Goal: Task Accomplishment & Management: Use online tool/utility

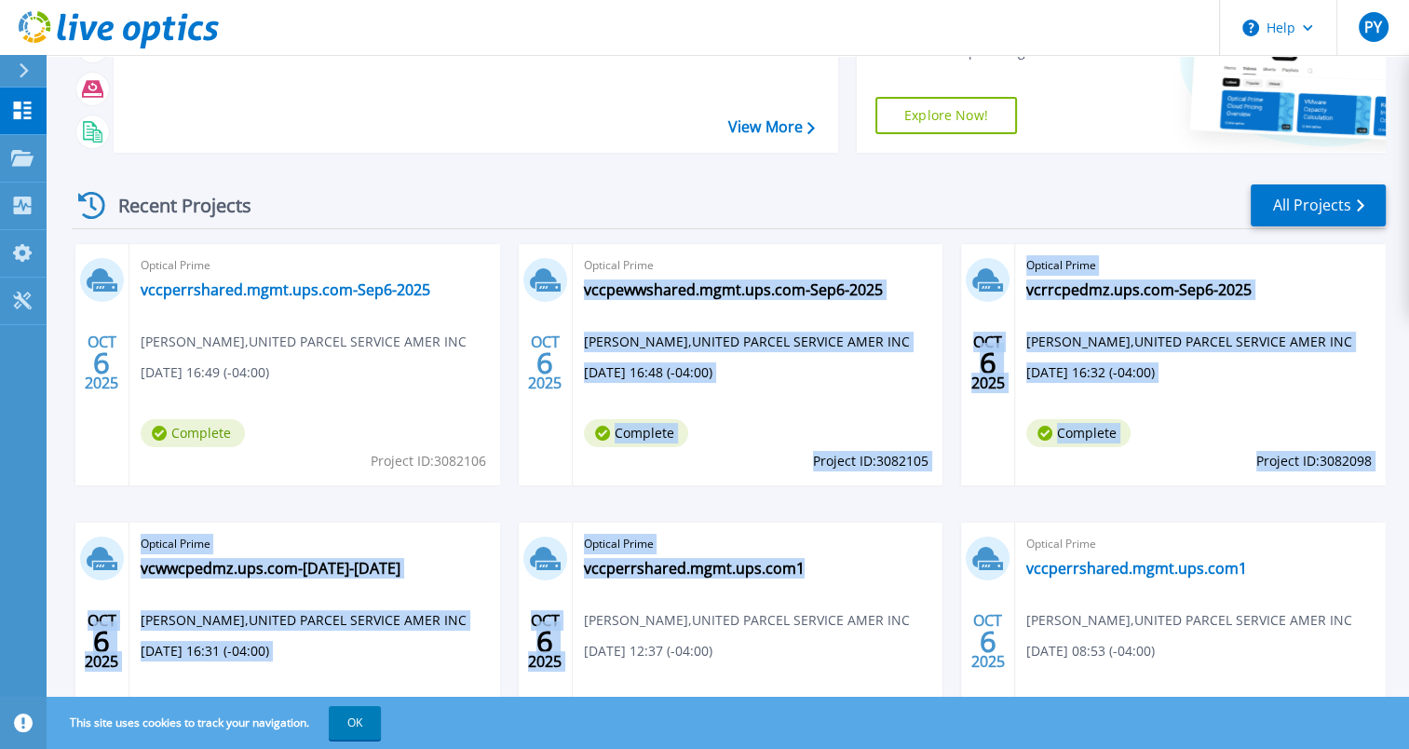
scroll to position [283, 0]
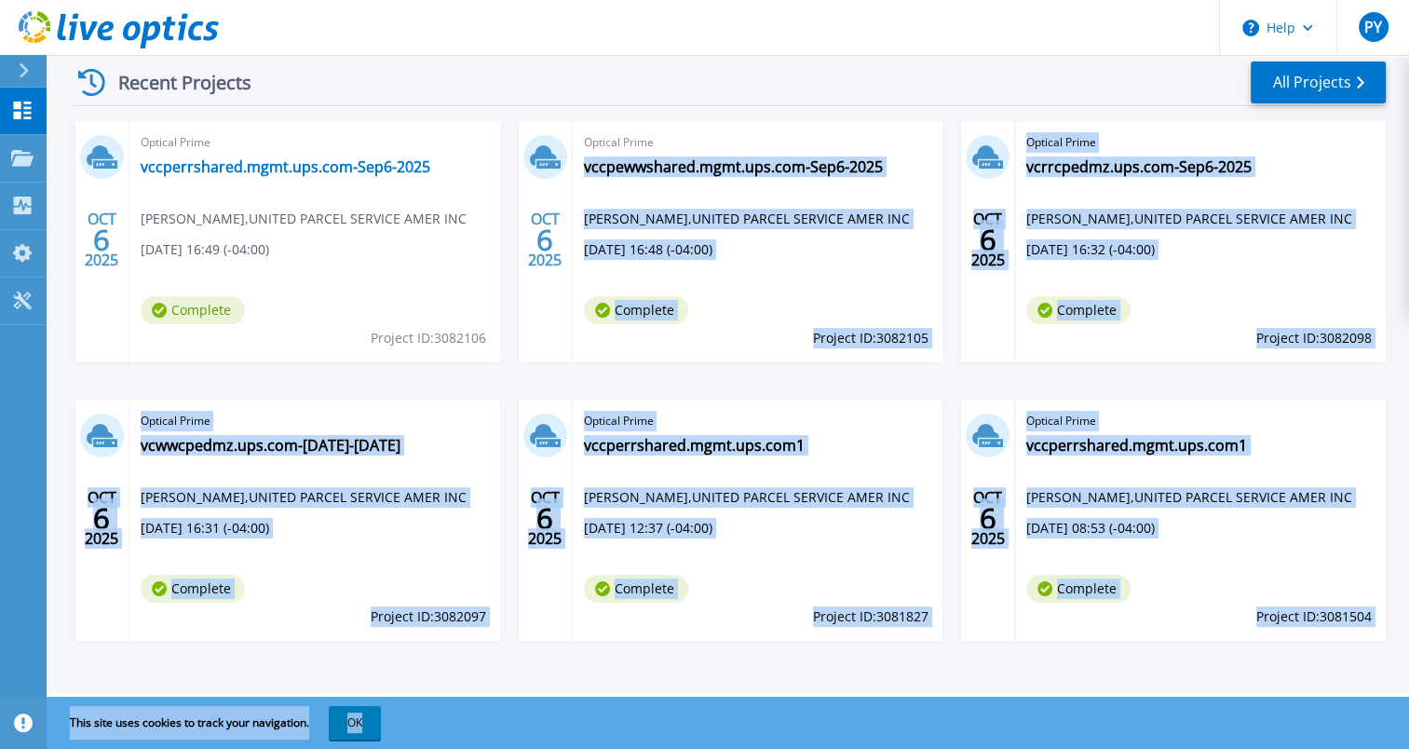
drag, startPoint x: 689, startPoint y: 405, endPoint x: 848, endPoint y: 734, distance: 365.2
click at [848, 394] on div "Help PY End User Prakash Yalamanchili vyalamanchili@ups.com UNITED PARCEL SERVI…" at bounding box center [704, 55] width 1409 height 677
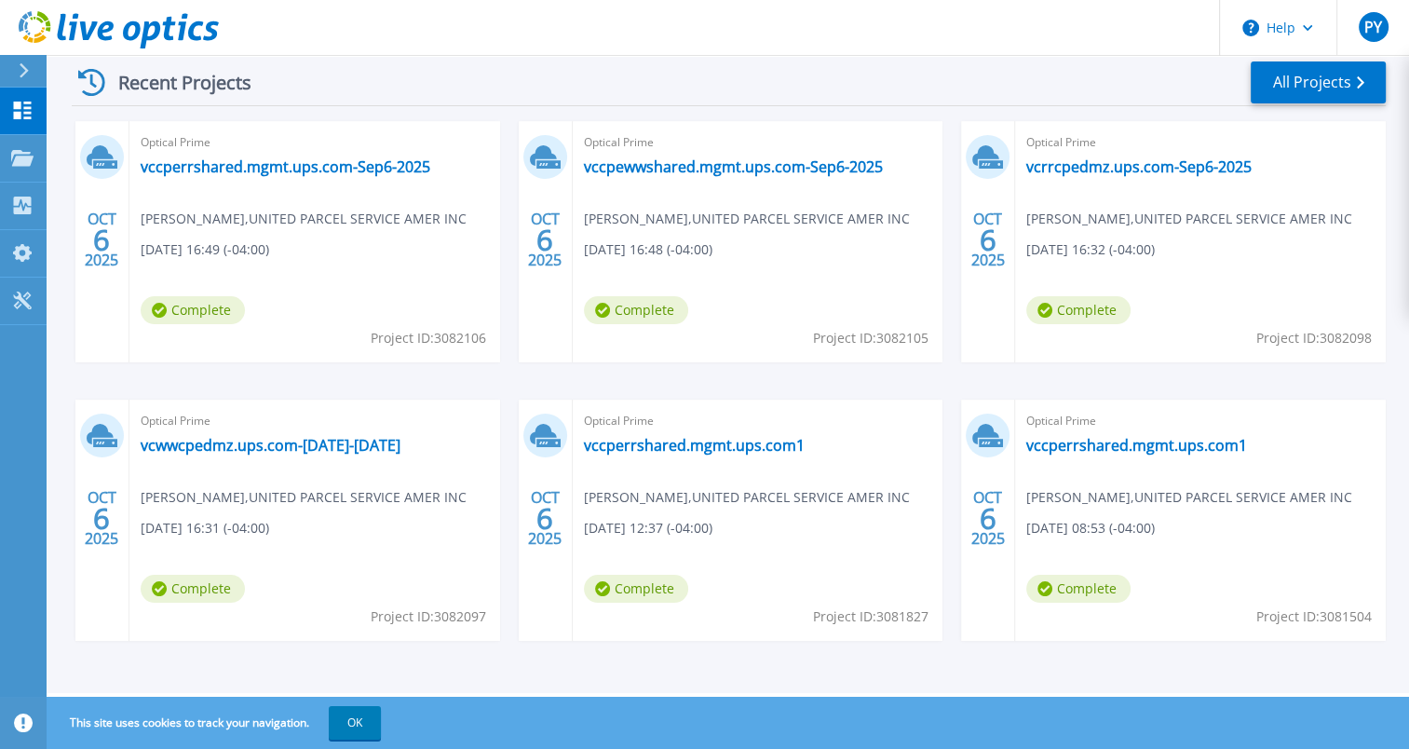
click at [719, 71] on div "Recent Projects All Projects" at bounding box center [729, 83] width 1314 height 47
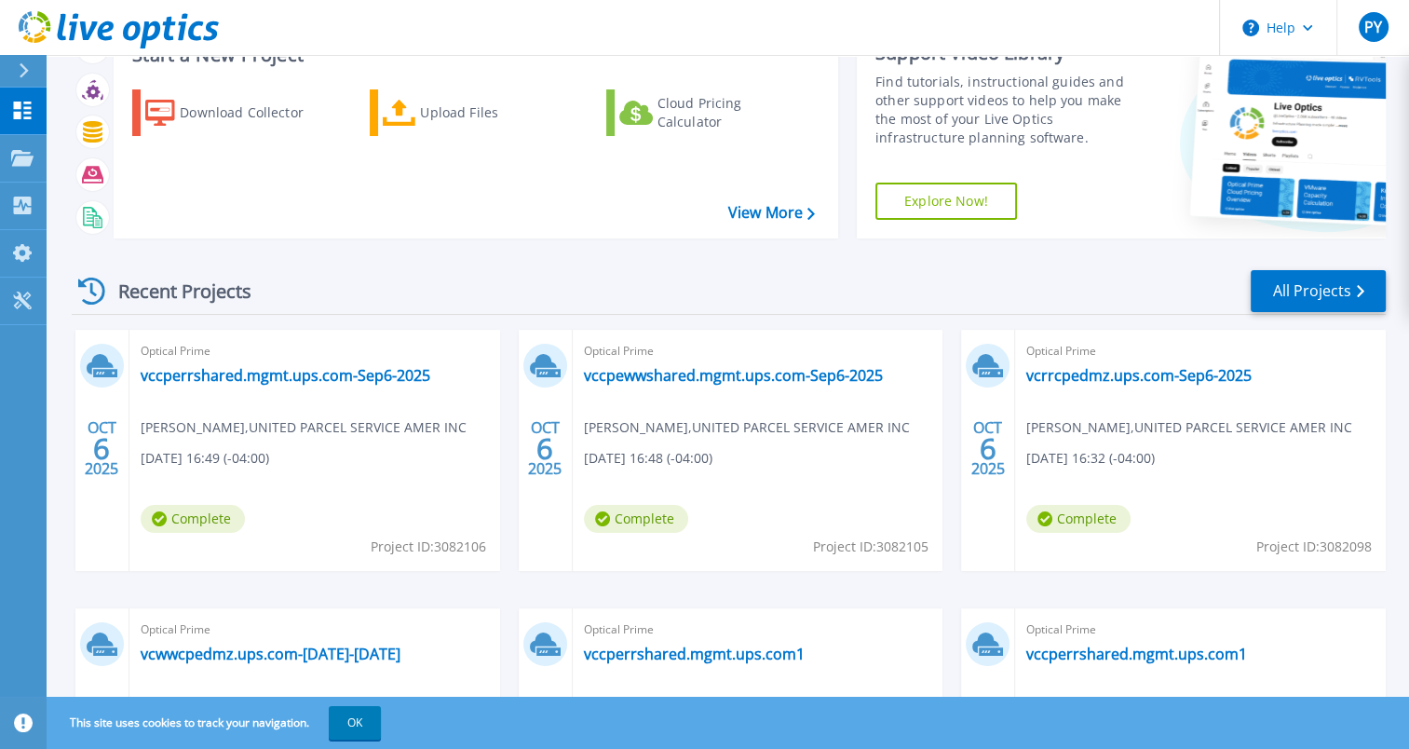
scroll to position [0, 0]
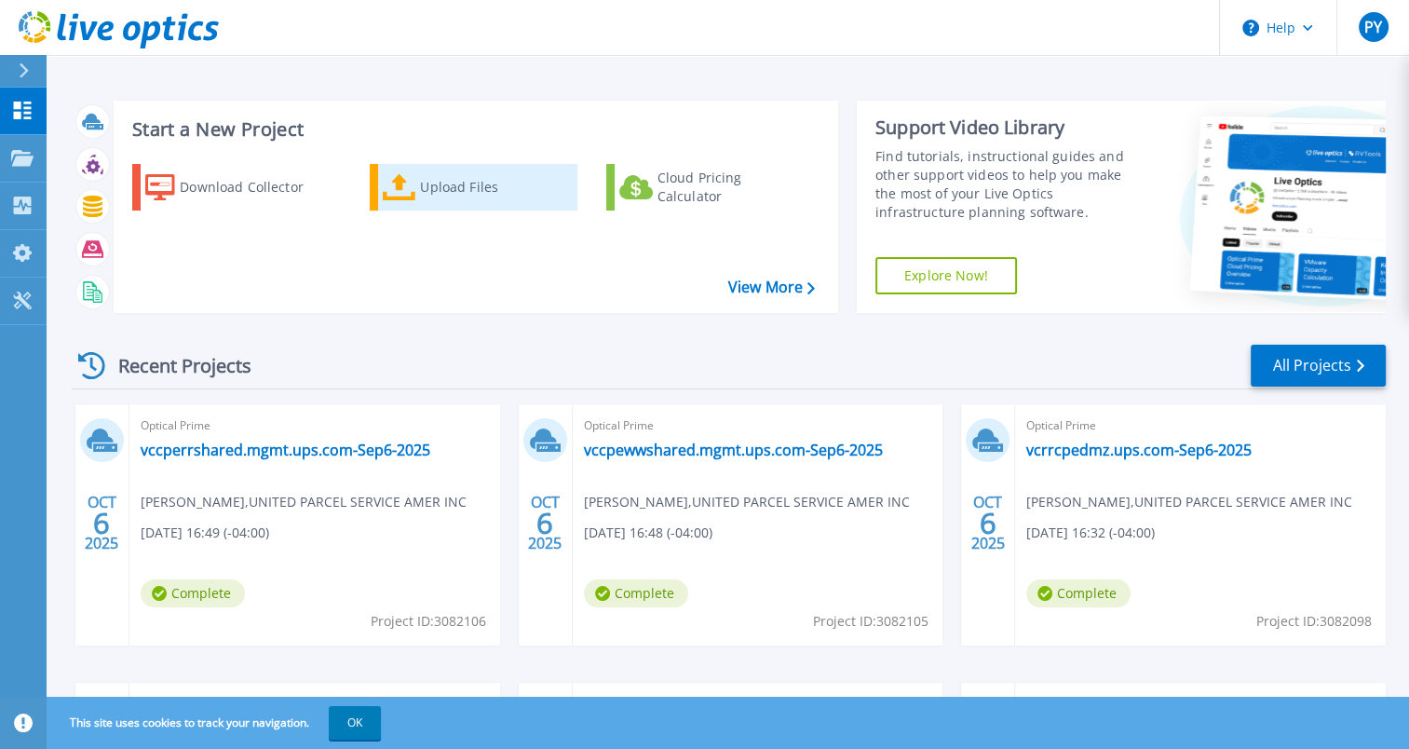
click at [429, 201] on div "Upload Files" at bounding box center [494, 187] width 149 height 37
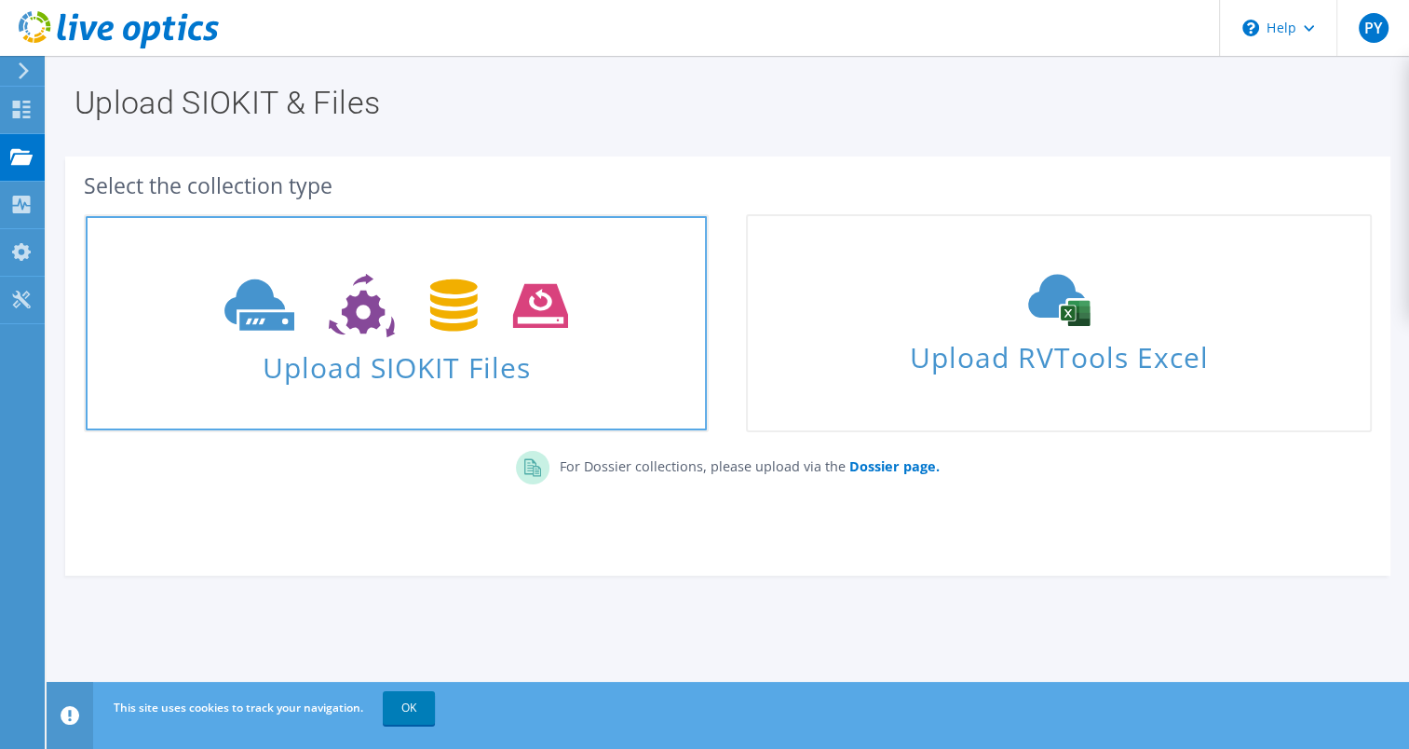
click at [456, 358] on span "Upload SIOKIT Files" at bounding box center [396, 362] width 621 height 40
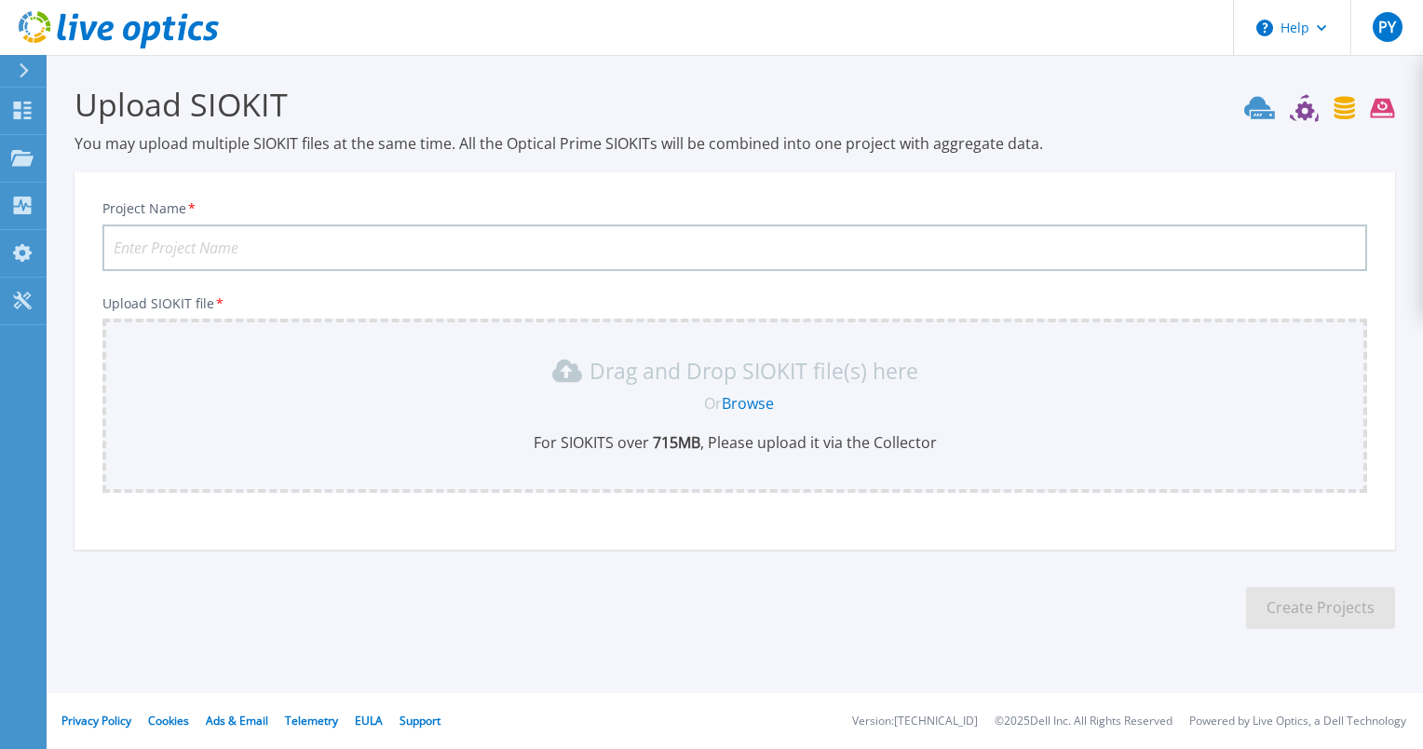
click at [271, 261] on input "Project Name *" at bounding box center [734, 247] width 1264 height 47
paste input "njrarlpapp03b0.mgmt.ups.com2.siokit"
type input "njrarlpapp03b0.mgmt.ups.com2-Sep10-2025"
click at [736, 398] on link "Browse" at bounding box center [748, 403] width 52 height 20
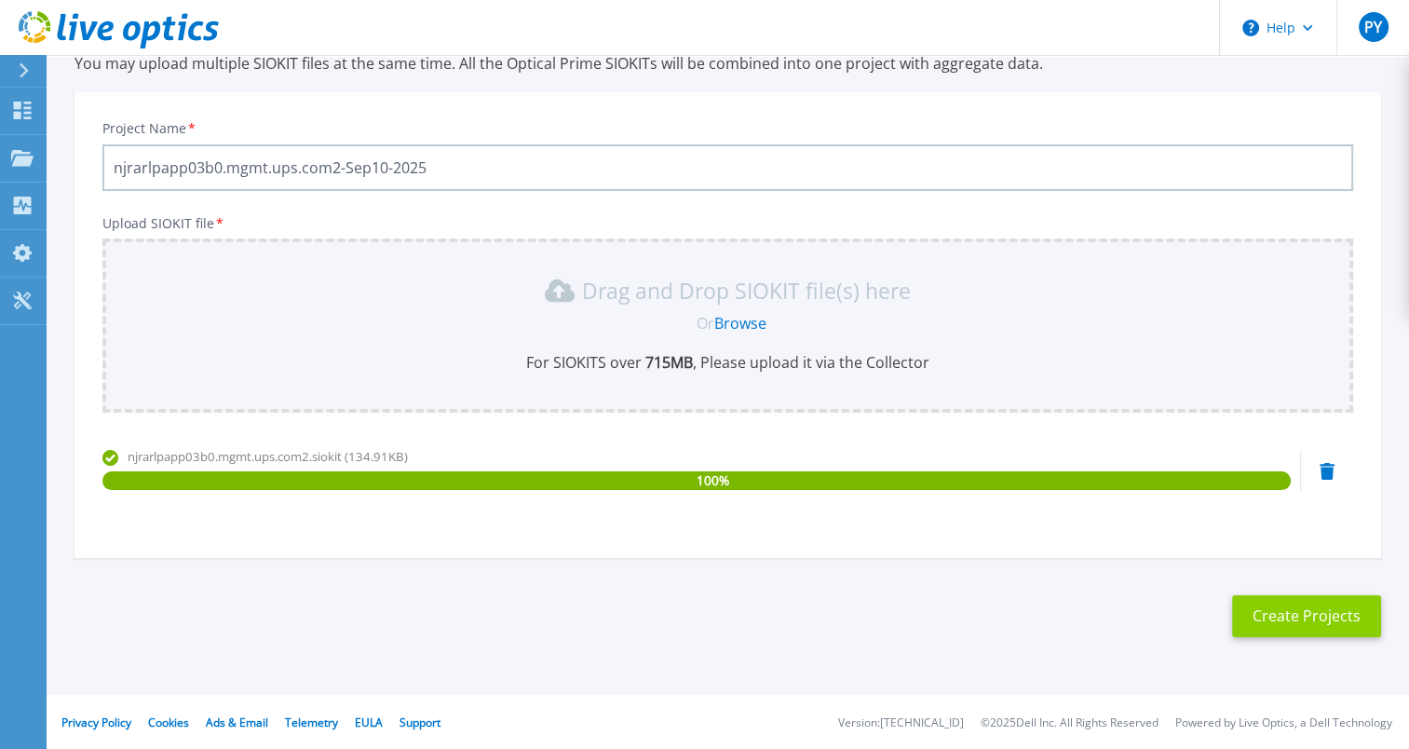
click at [1303, 613] on button "Create Projects" at bounding box center [1306, 616] width 149 height 42
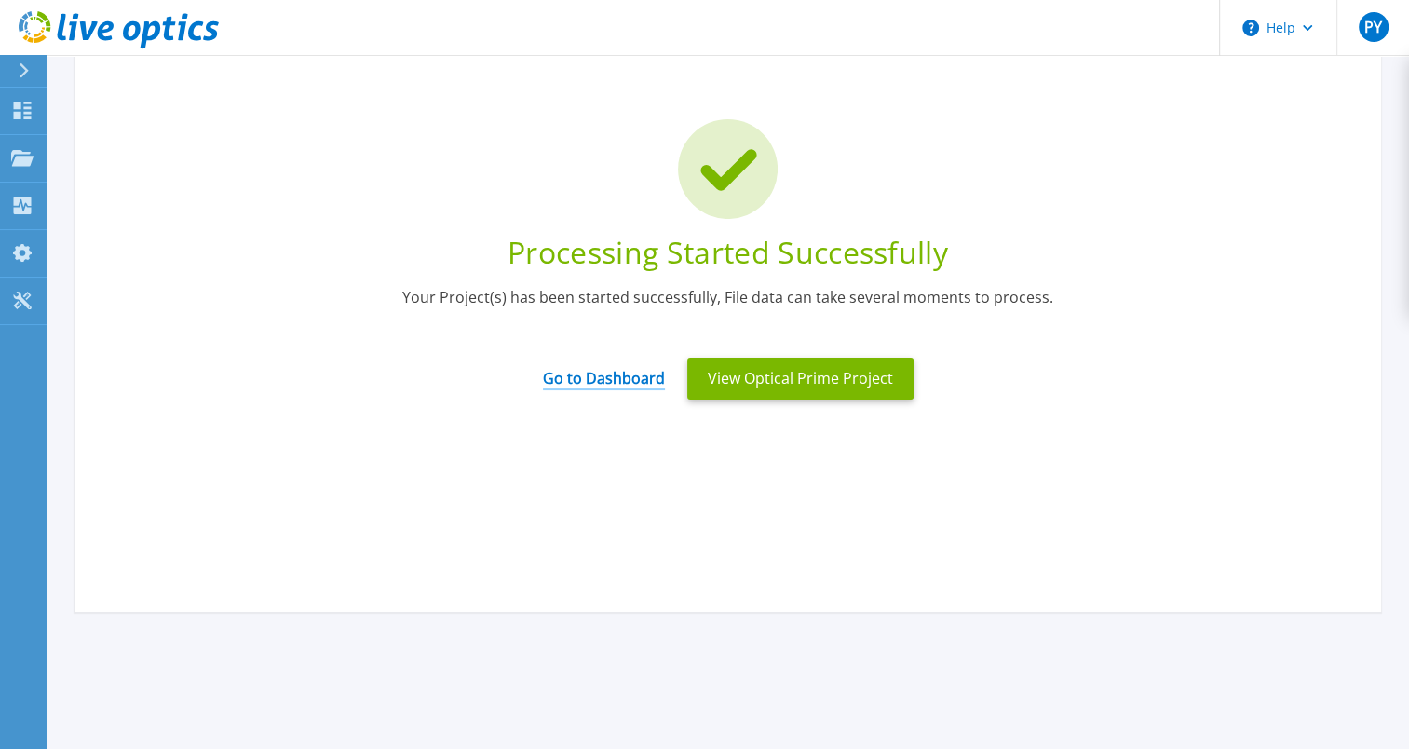
click at [626, 378] on link "Go to Dashboard" at bounding box center [604, 372] width 122 height 36
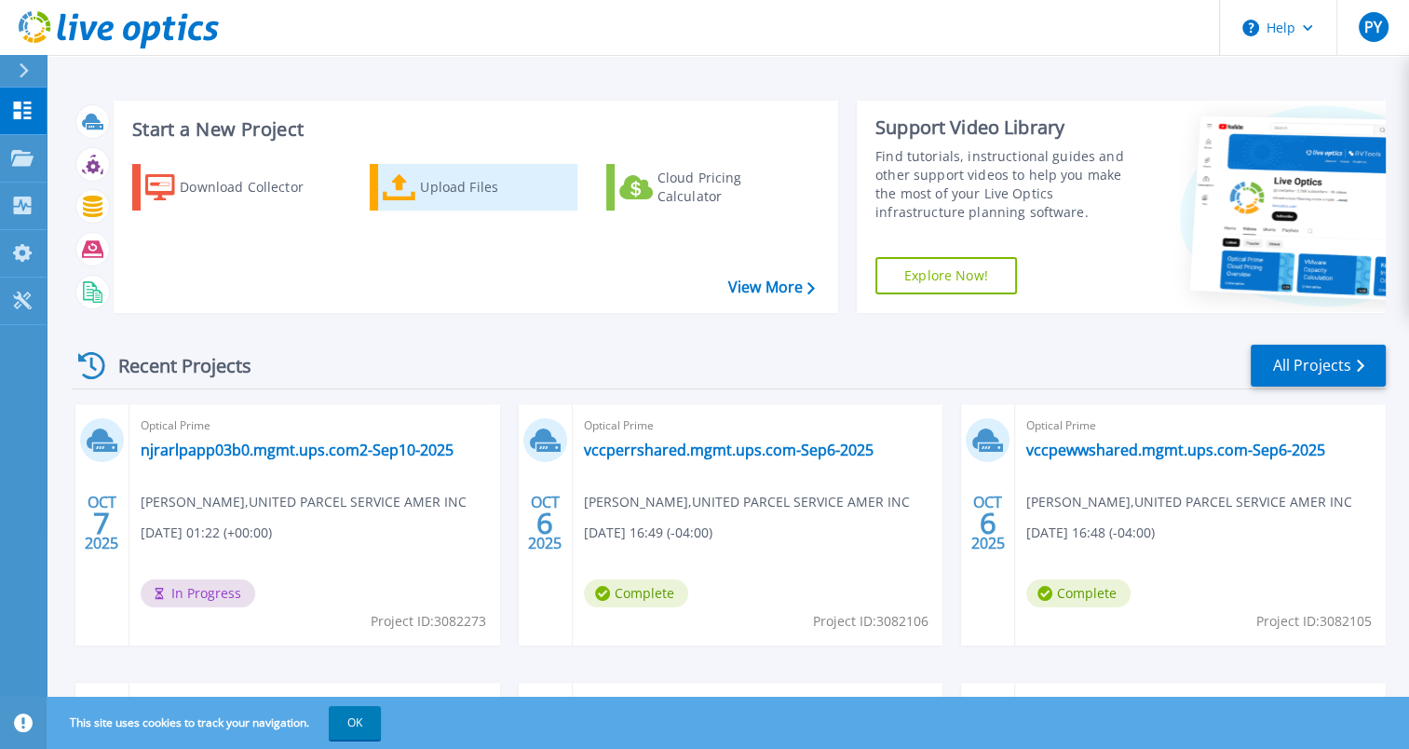
click at [420, 179] on div "Upload Files" at bounding box center [494, 187] width 149 height 37
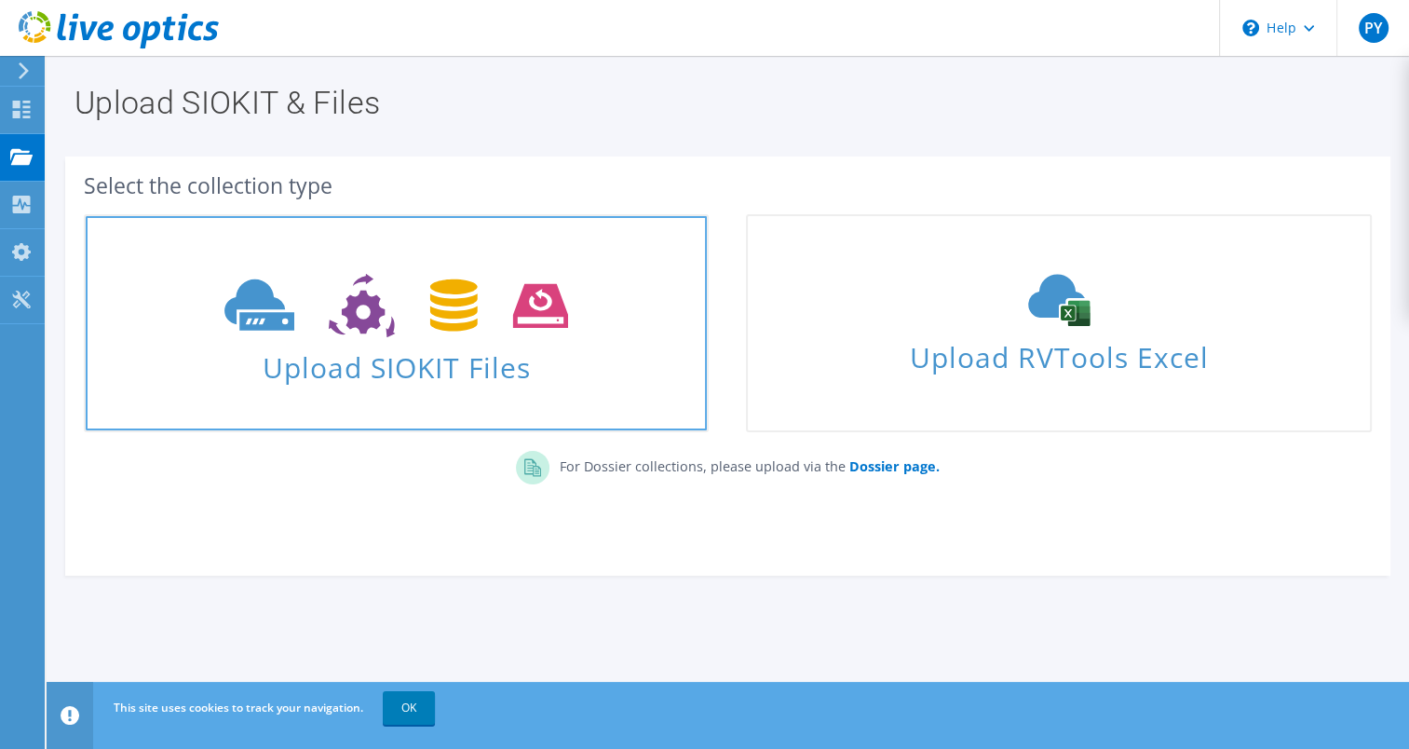
click at [499, 356] on span "Upload SIOKIT Files" at bounding box center [396, 362] width 621 height 40
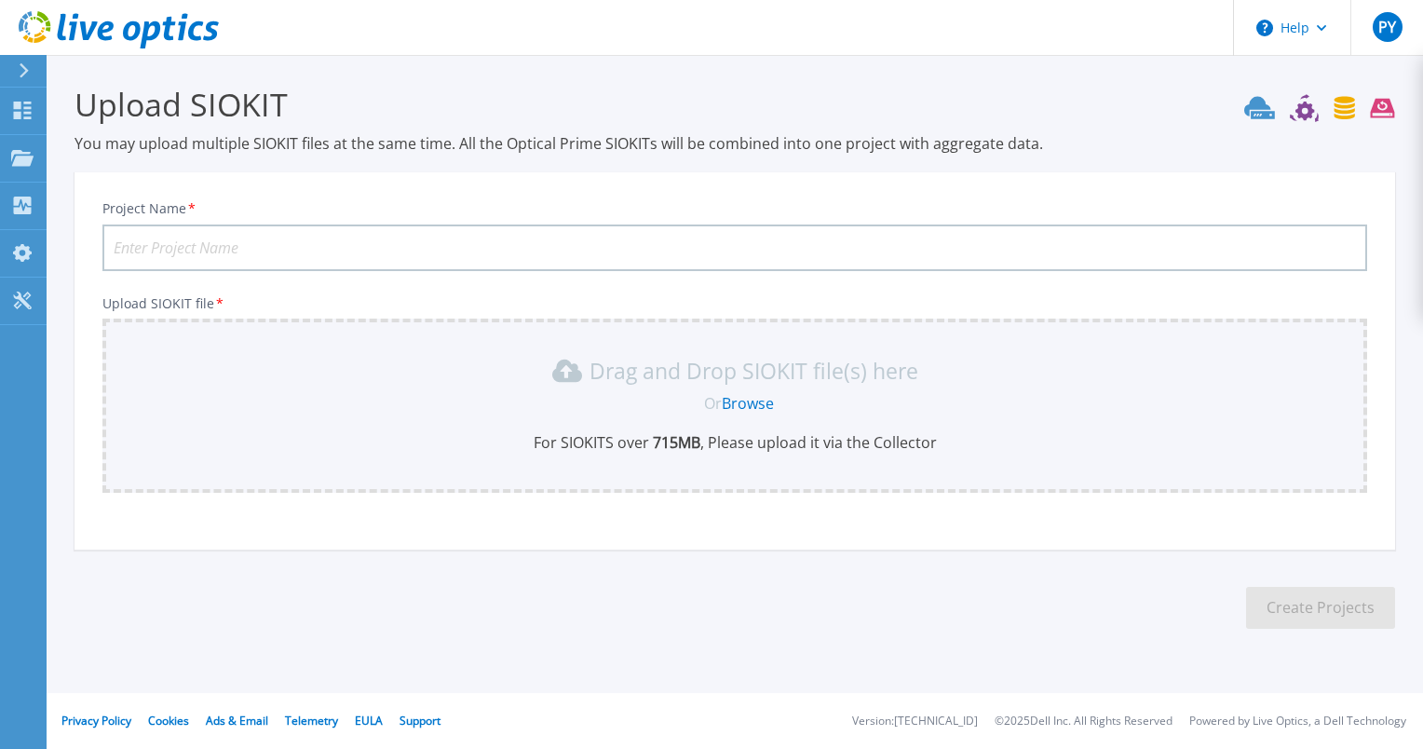
click at [576, 249] on input "Project Name *" at bounding box center [734, 247] width 1264 height 47
paste input "vccdewwshared.mgmt.ams1907.com"
type input "vccdewwshared.mgmt.ams1907.com-Sep10-2025"
click at [738, 400] on link "Browse" at bounding box center [748, 403] width 52 height 20
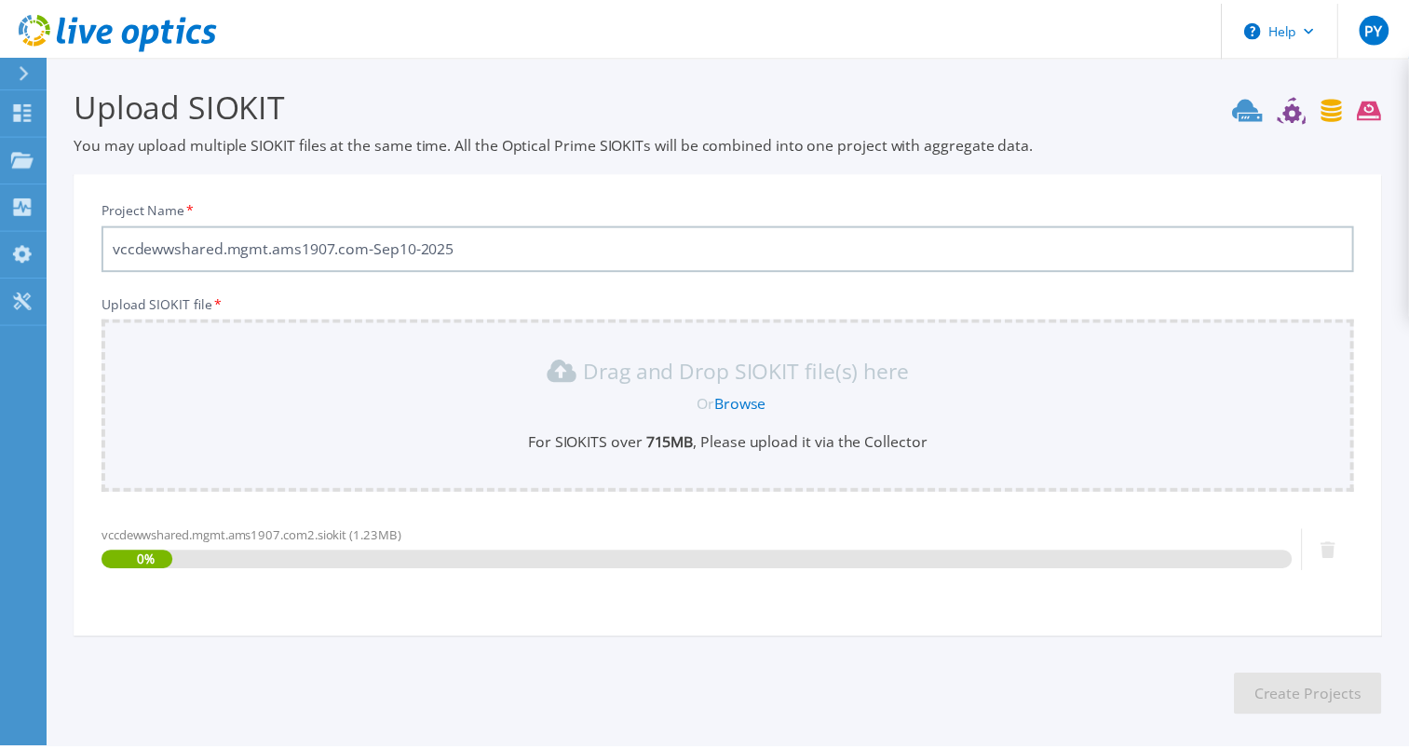
scroll to position [80, 0]
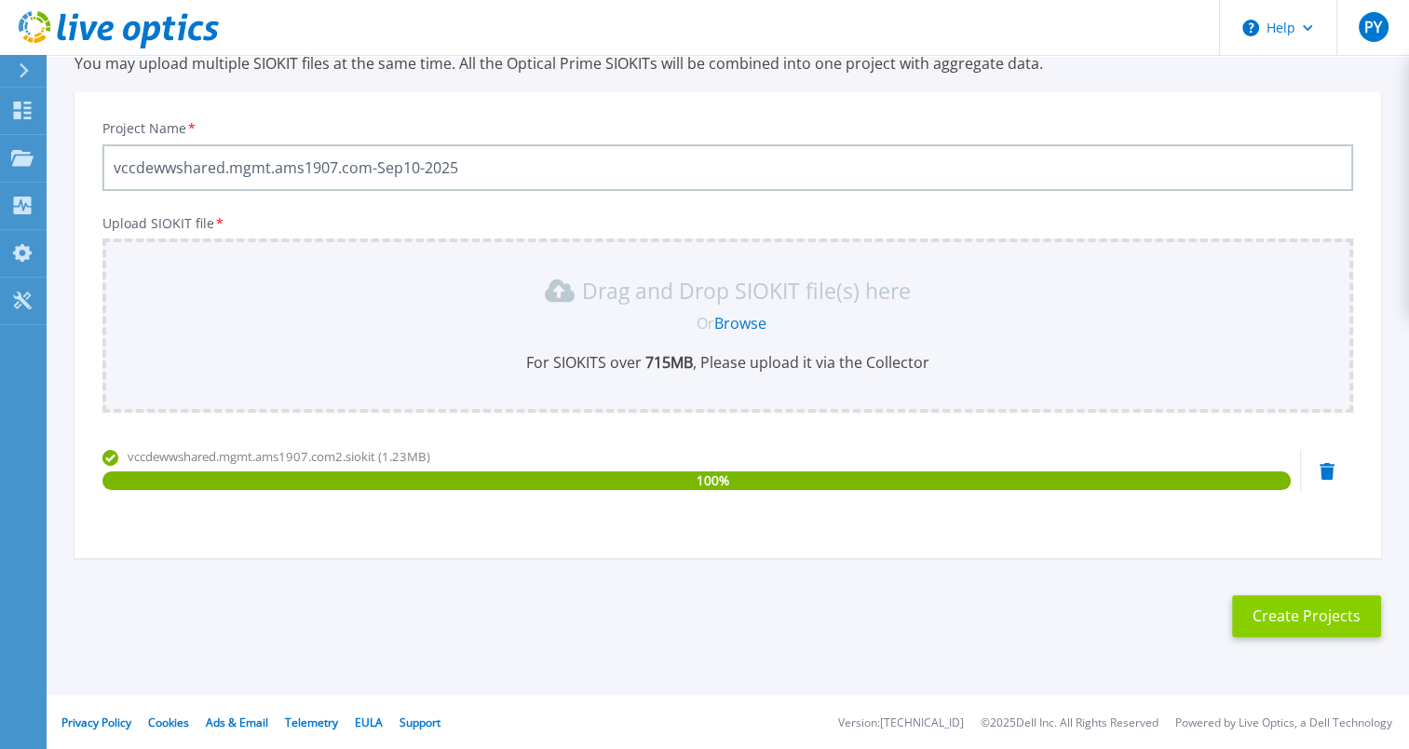
click at [1289, 626] on button "Create Projects" at bounding box center [1306, 616] width 149 height 42
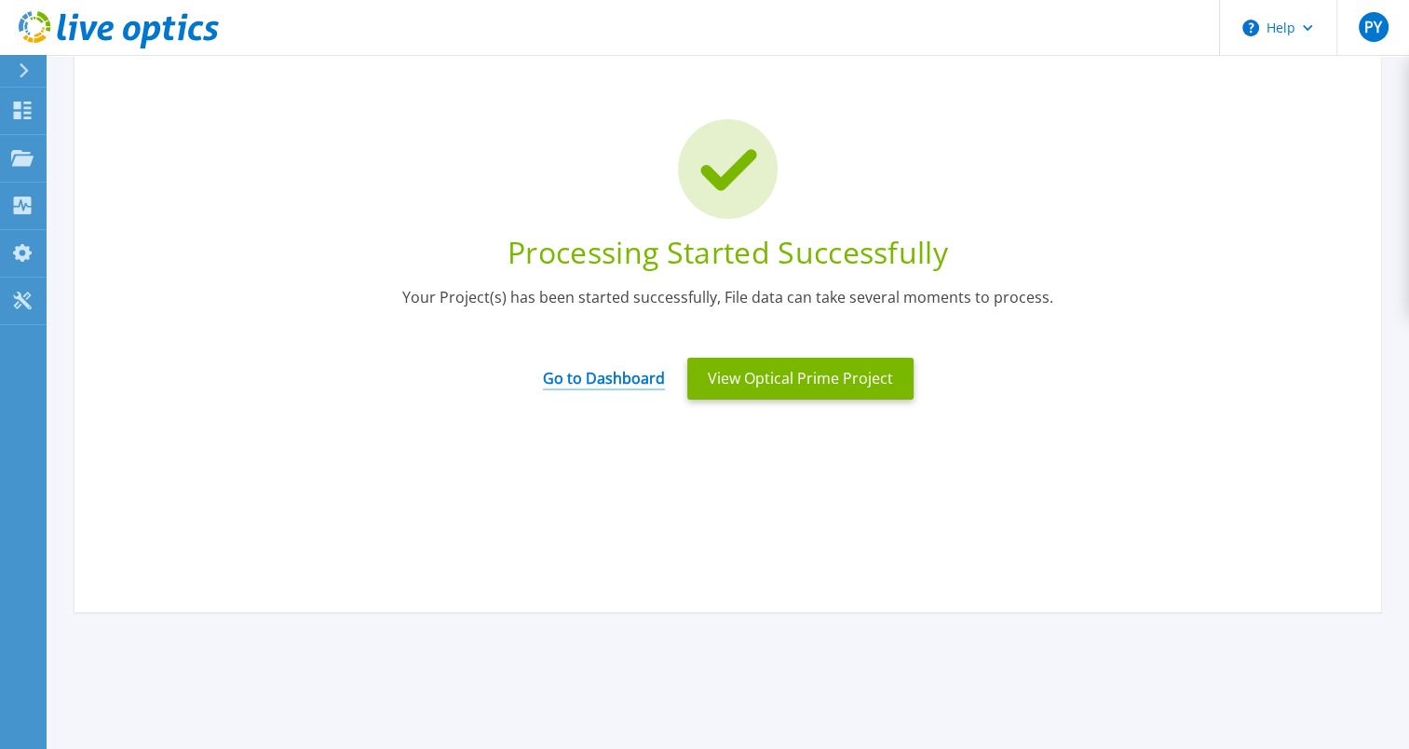
click at [625, 381] on link "Go to Dashboard" at bounding box center [604, 372] width 122 height 36
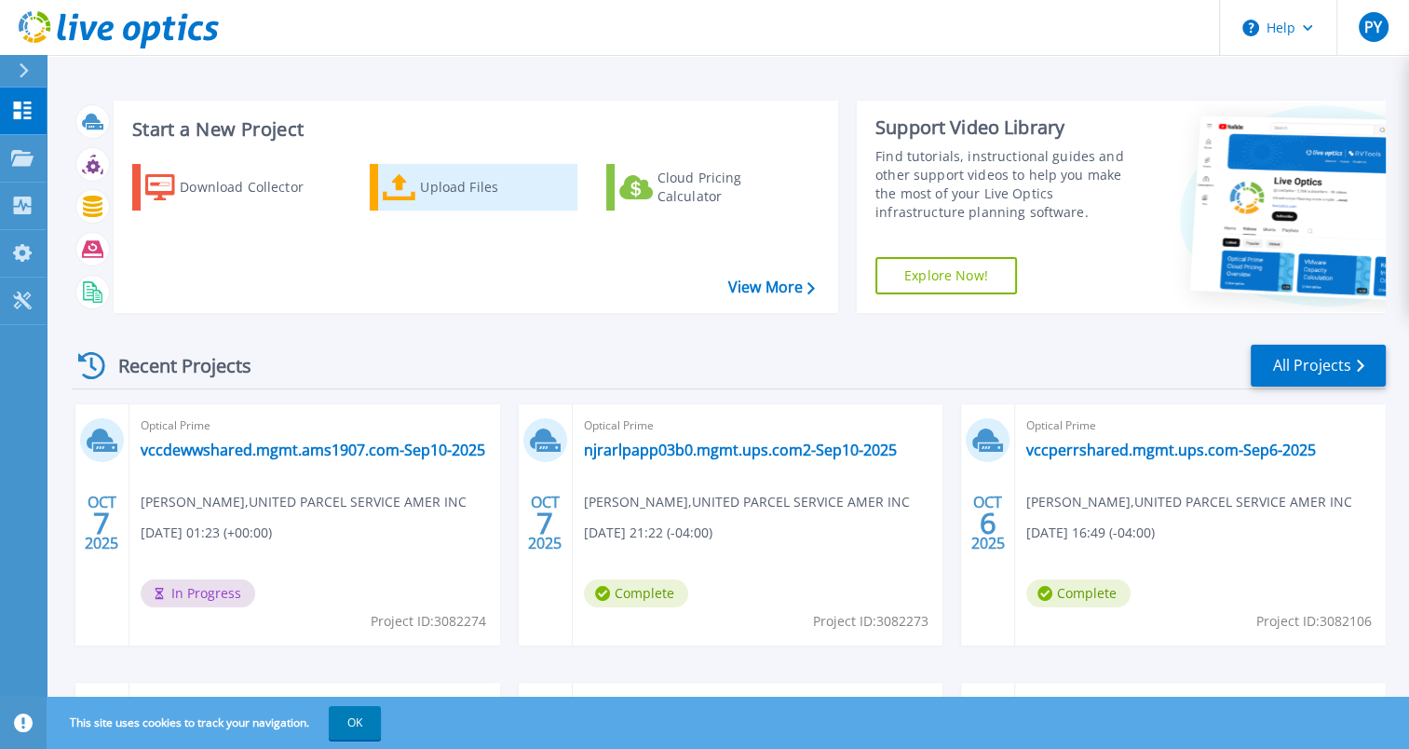
click at [436, 182] on div "Upload Files" at bounding box center [494, 187] width 149 height 37
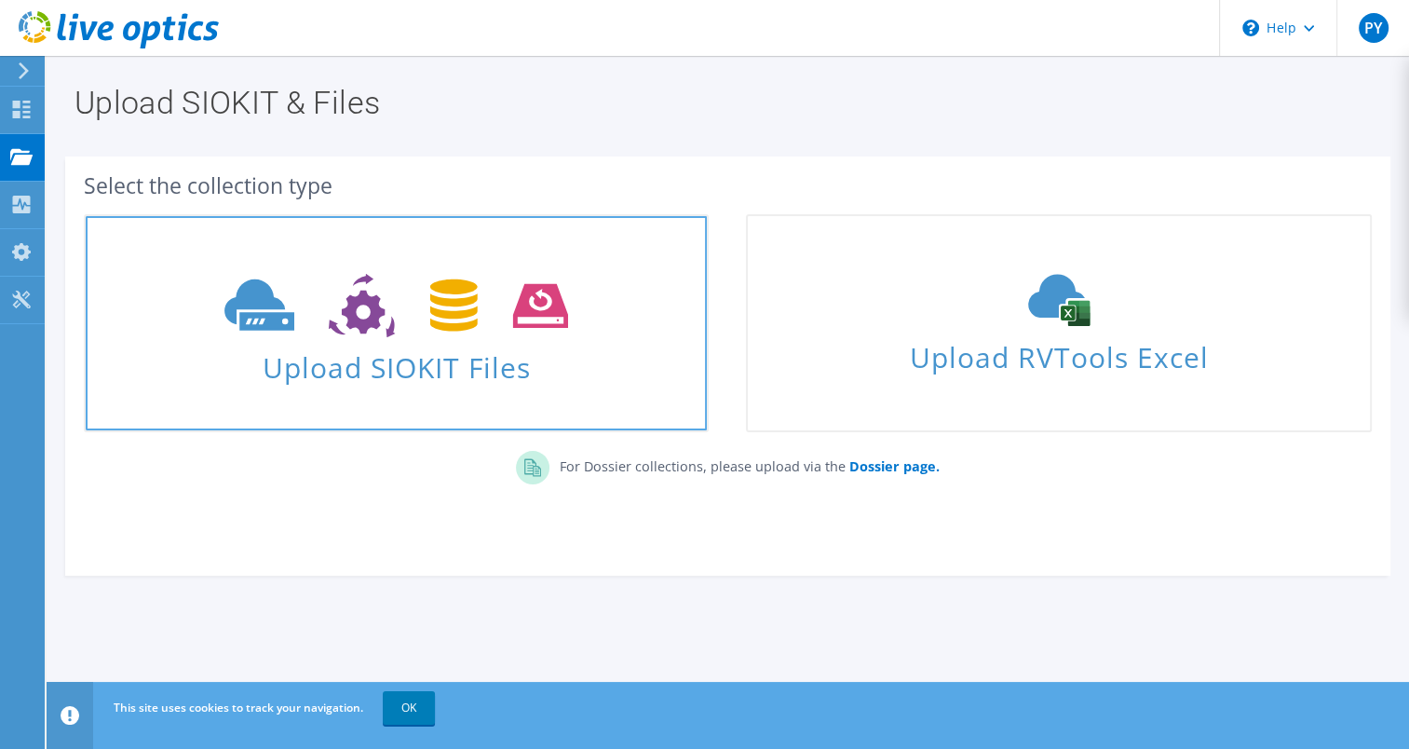
click at [389, 335] on icon at bounding box center [396, 306] width 344 height 64
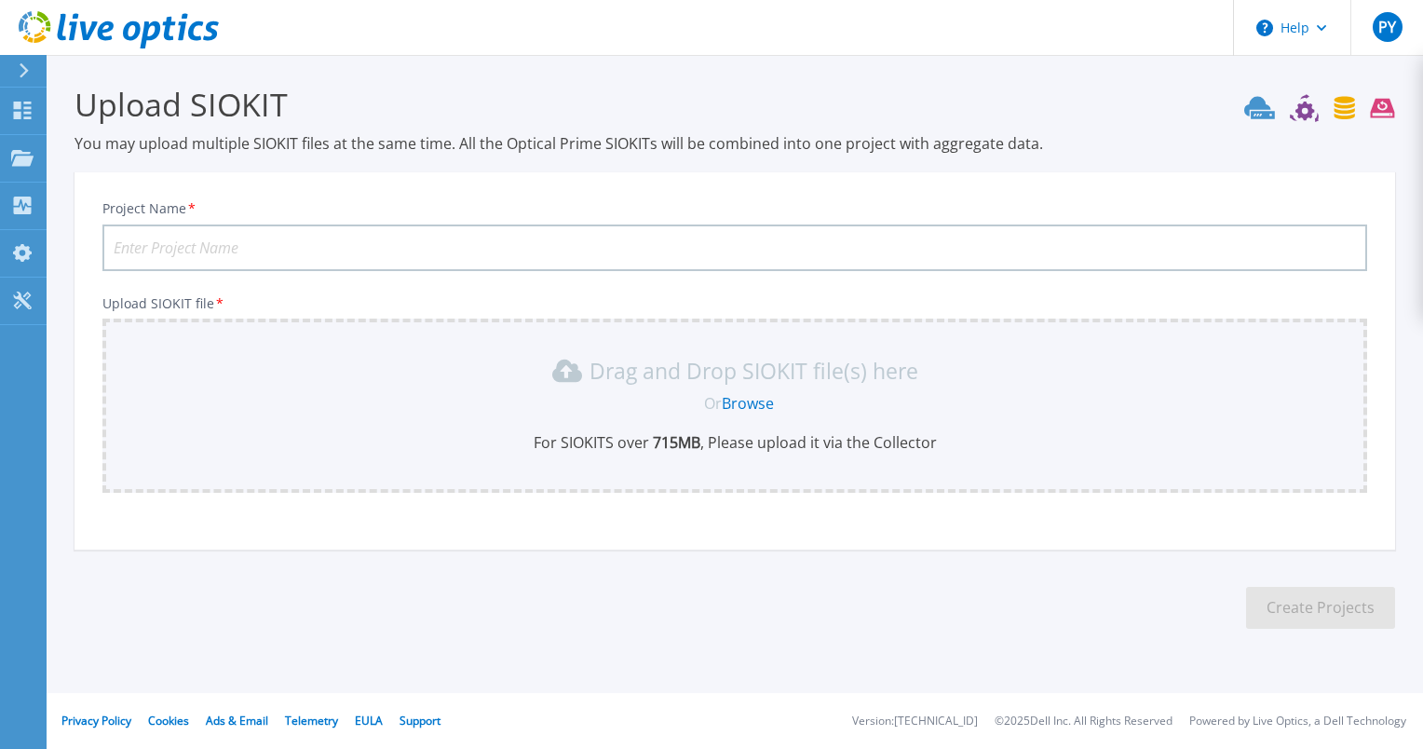
click at [311, 240] on input "Project Name *" at bounding box center [734, 247] width 1264 height 47
click at [315, 250] on input "Project Name *" at bounding box center [734, 247] width 1264 height 47
paste input "vcrrcdedmz.ams1907.com"
type input "vcrrcdedmz.ams1907.com-Sep10-2025"
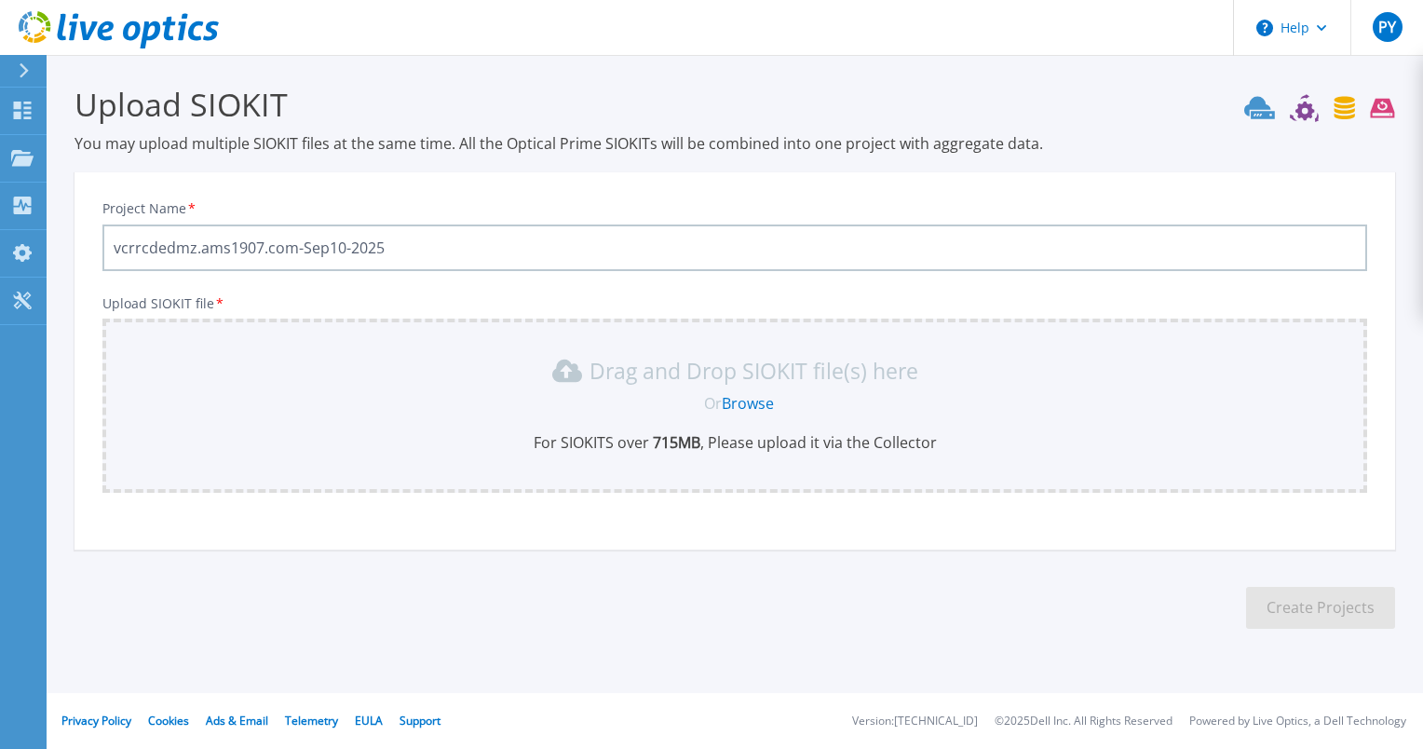
click at [753, 398] on link "Browse" at bounding box center [748, 403] width 52 height 20
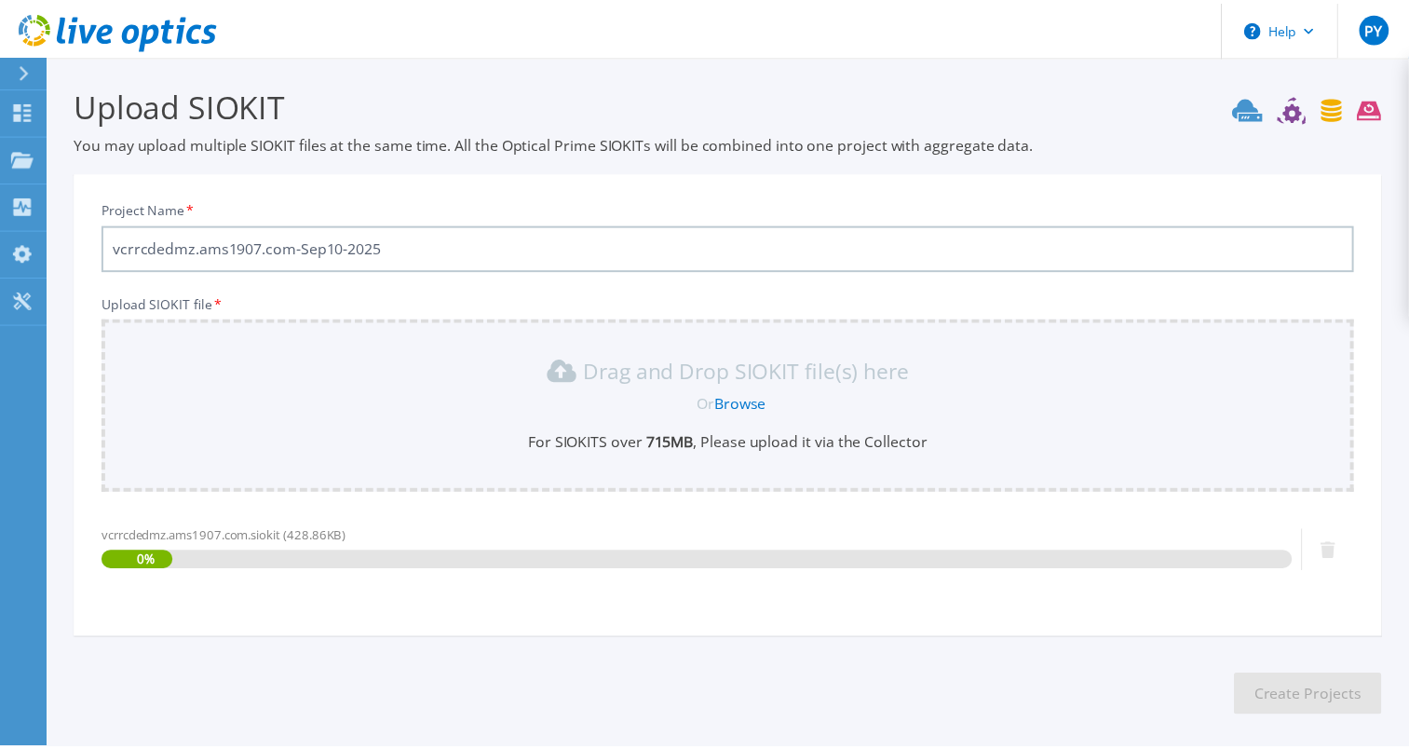
scroll to position [80, 0]
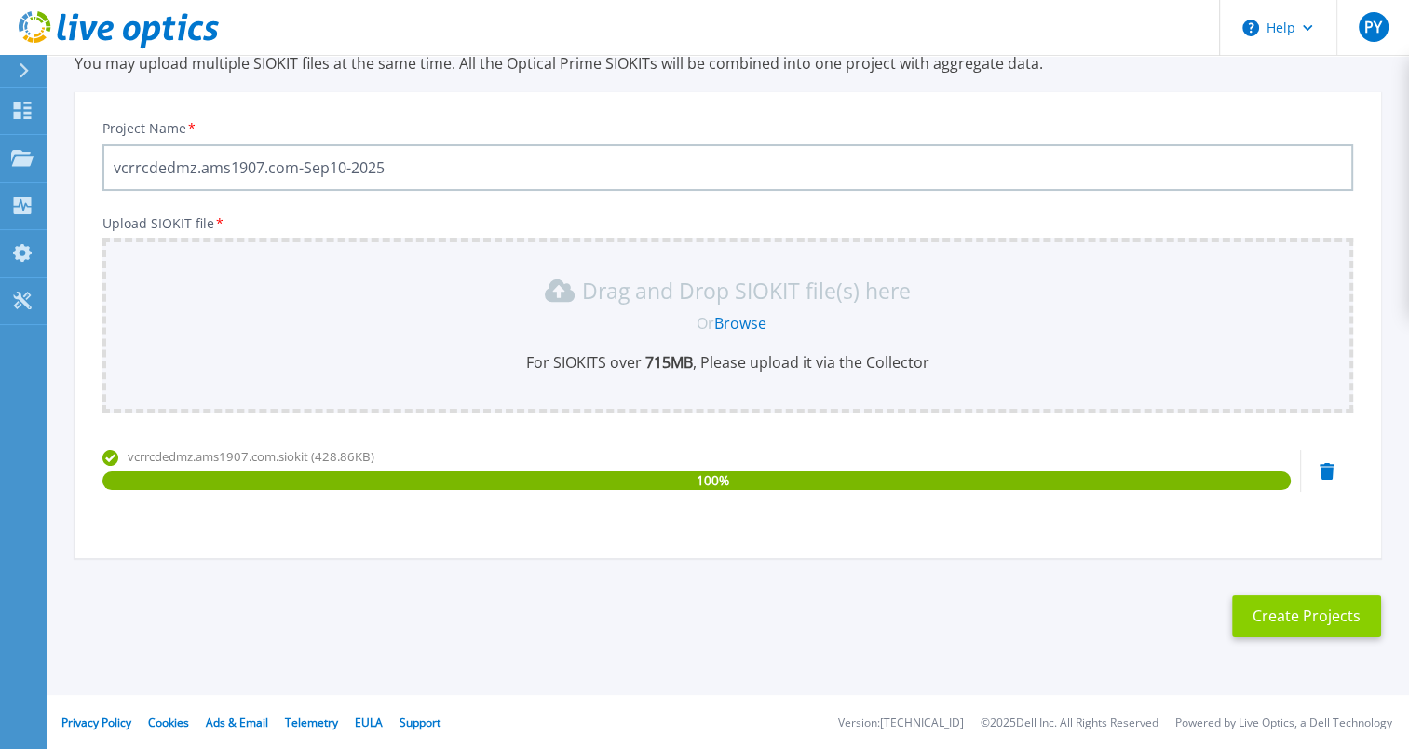
click at [1277, 607] on button "Create Projects" at bounding box center [1306, 616] width 149 height 42
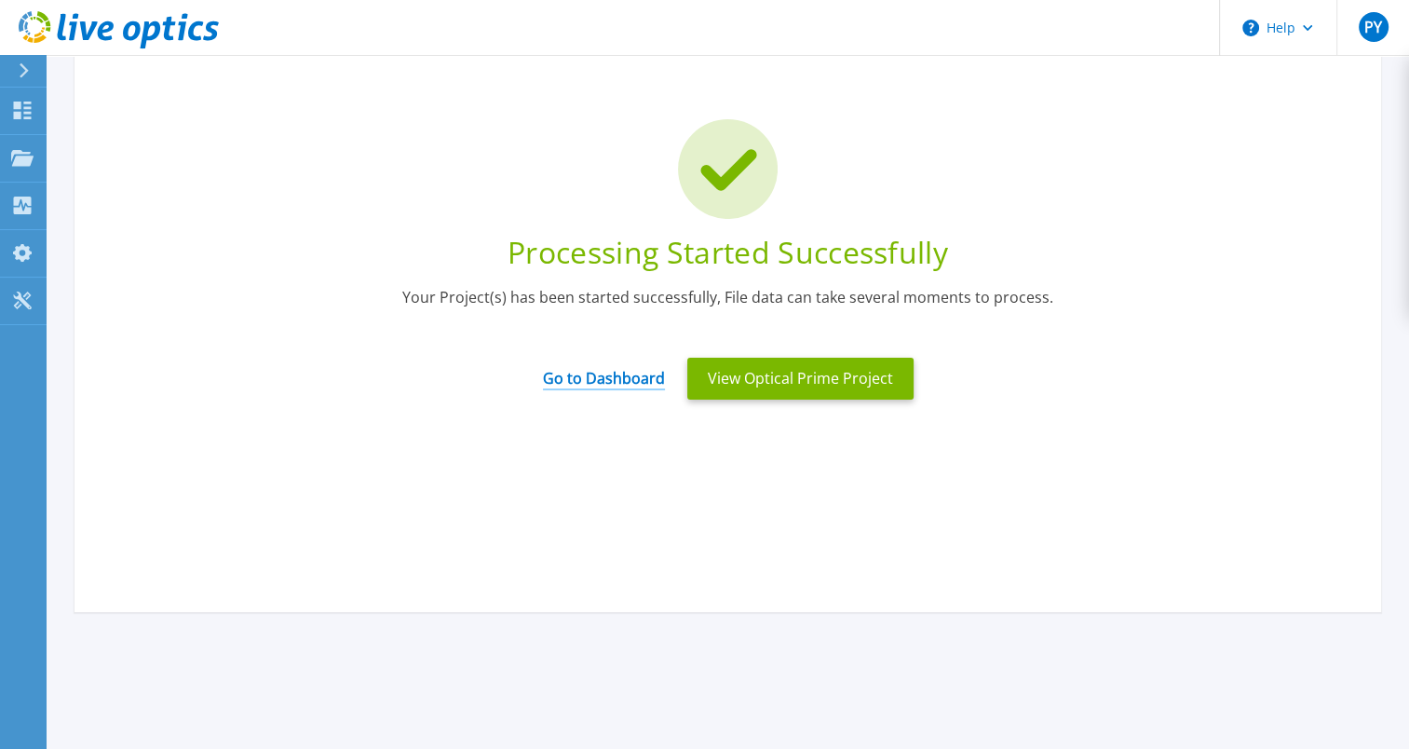
click at [619, 369] on link "Go to Dashboard" at bounding box center [604, 372] width 122 height 36
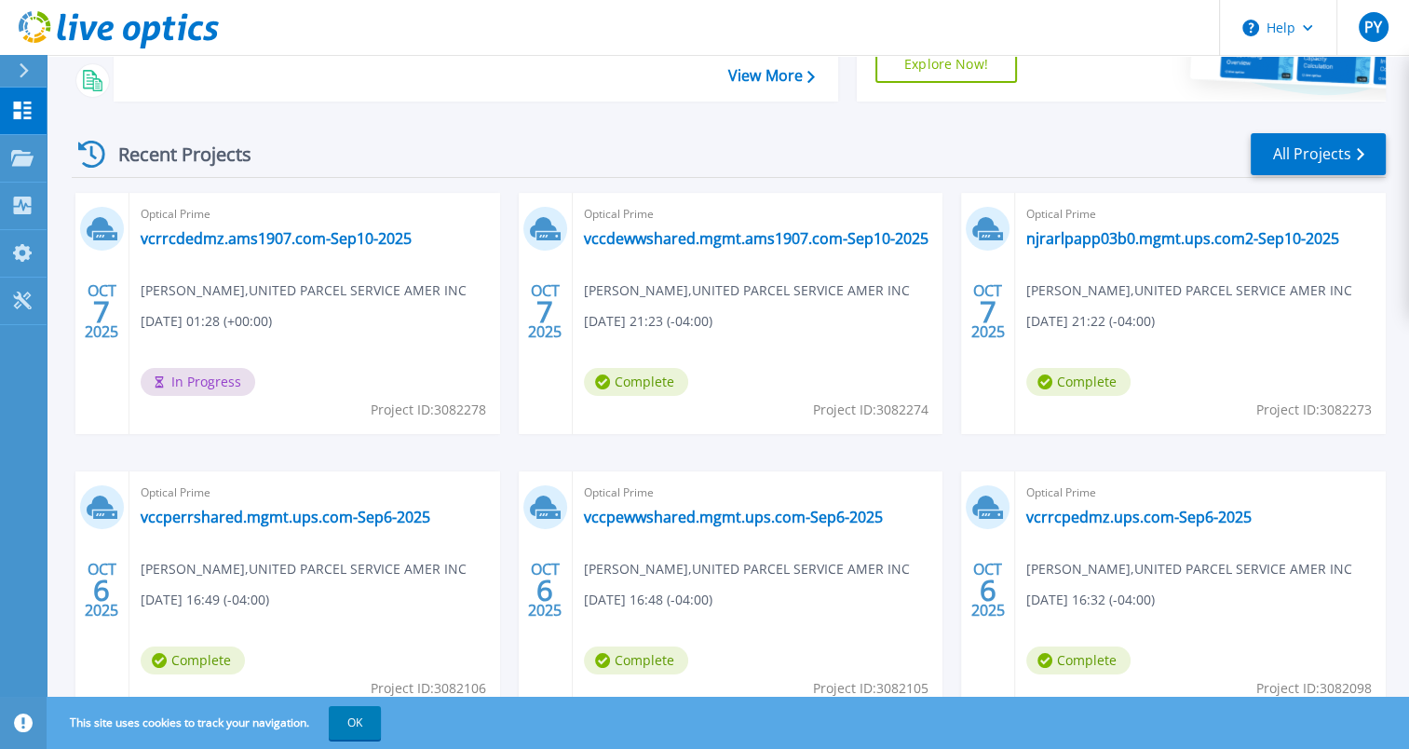
scroll to position [283, 0]
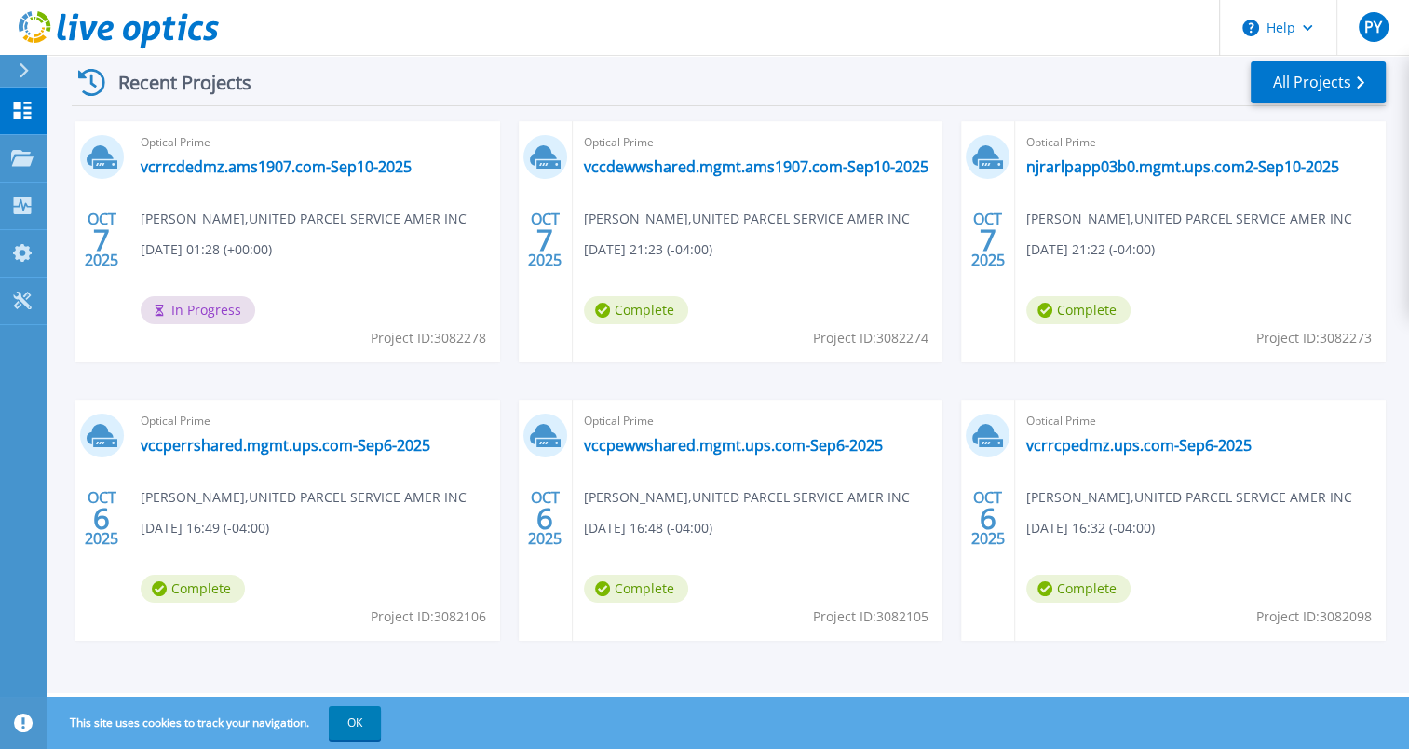
click at [216, 313] on span "In Progress" at bounding box center [198, 310] width 115 height 28
